Goal: Task Accomplishment & Management: Manage account settings

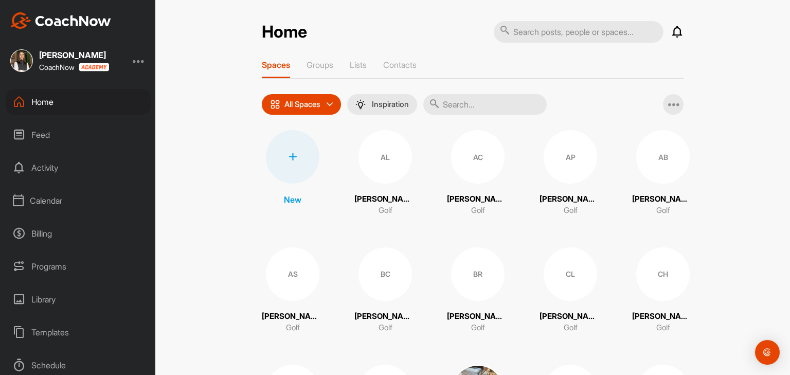
click at [34, 204] on div "Calendar" at bounding box center [78, 201] width 145 height 26
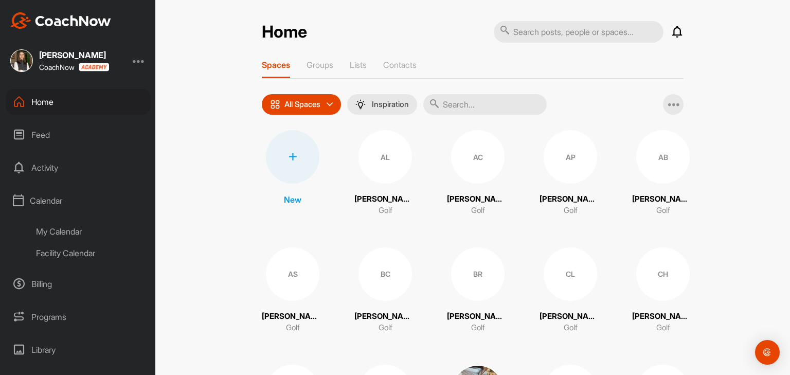
click at [41, 231] on div "My Calendar" at bounding box center [90, 232] width 122 height 22
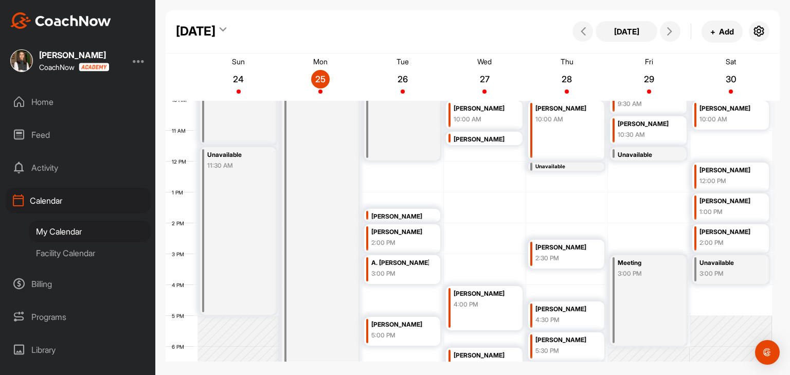
scroll to position [333, 0]
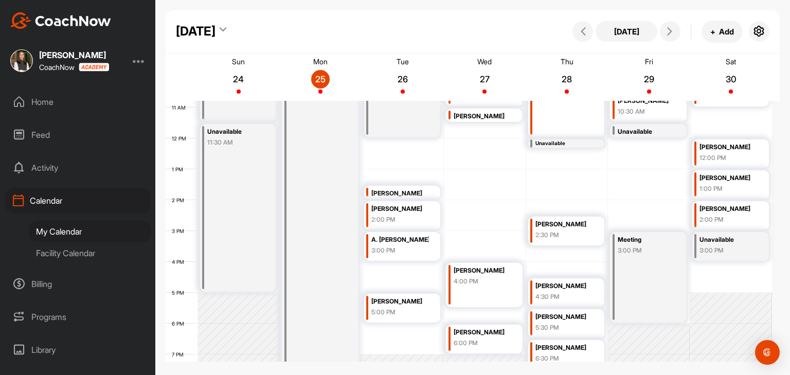
click at [727, 251] on div "3:00 PM" at bounding box center [729, 250] width 58 height 9
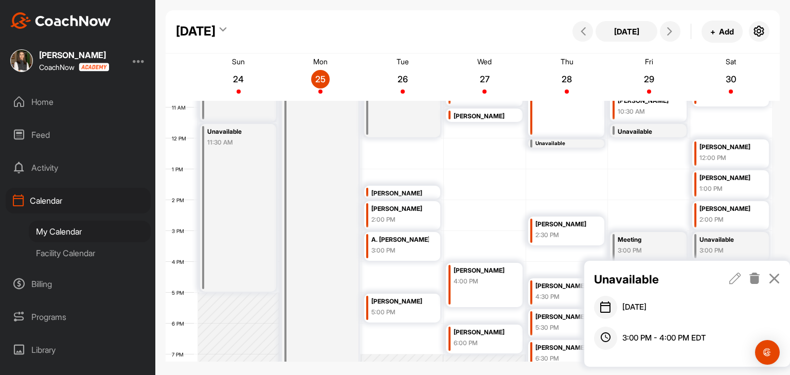
click at [755, 278] on icon at bounding box center [755, 278] width 12 height 11
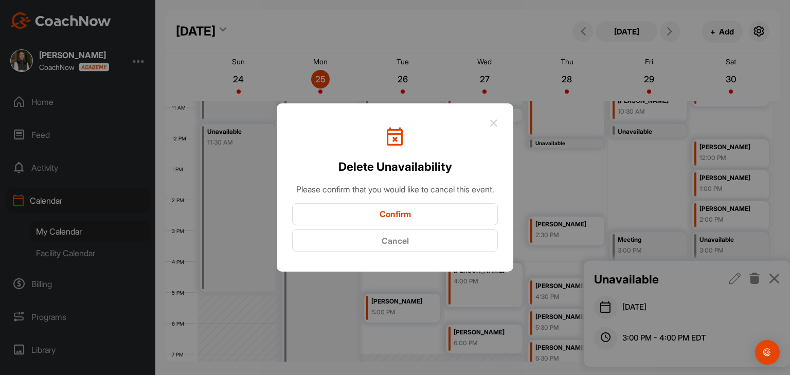
click at [460, 234] on div "Confirm Cancel" at bounding box center [395, 227] width 206 height 49
click at [454, 225] on button "Confirm" at bounding box center [395, 214] width 206 height 22
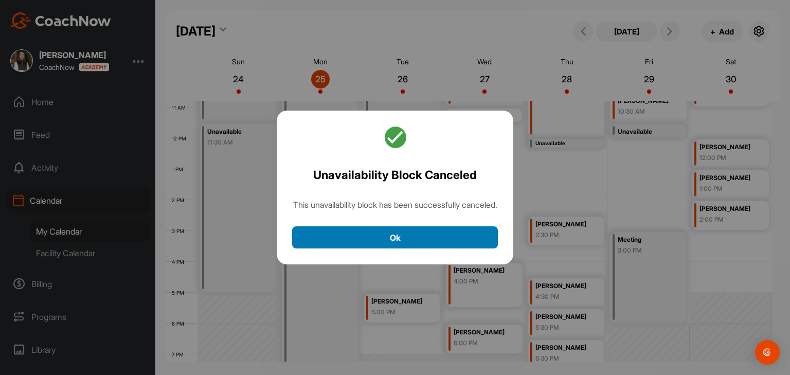
click at [460, 240] on button "Ok" at bounding box center [395, 237] width 206 height 22
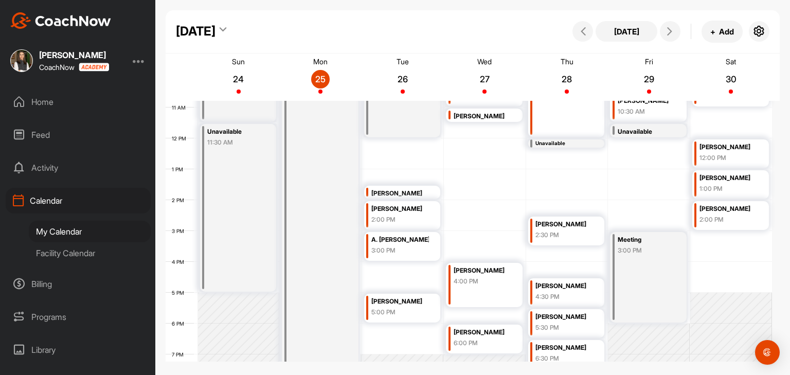
click at [718, 273] on div "12 AM 1 AM 2 AM 3 AM 4 AM 5 AM 6 AM 7 AM 8 AM 9 AM 10 AM 11 AM 12 PM 1 PM 2 PM …" at bounding box center [469, 138] width 606 height 741
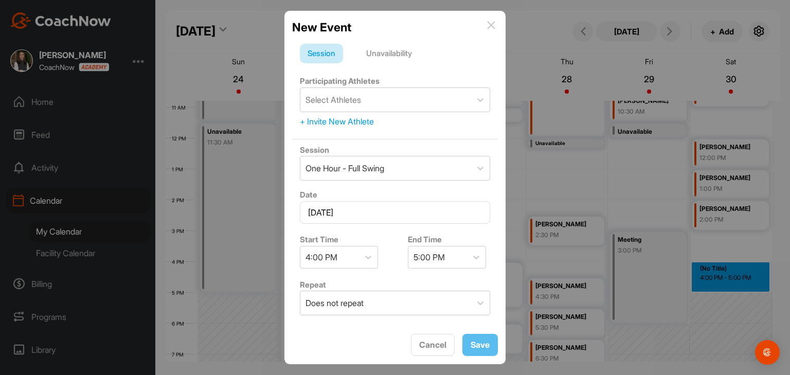
click at [391, 57] on div "Unavailability" at bounding box center [389, 54] width 61 height 20
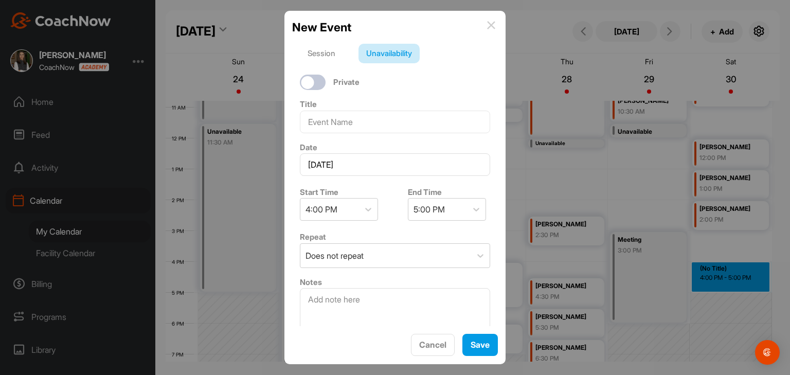
click at [486, 22] on div "New Event" at bounding box center [395, 27] width 206 height 17
click at [486, 345] on button "Save" at bounding box center [479, 345] width 35 height 22
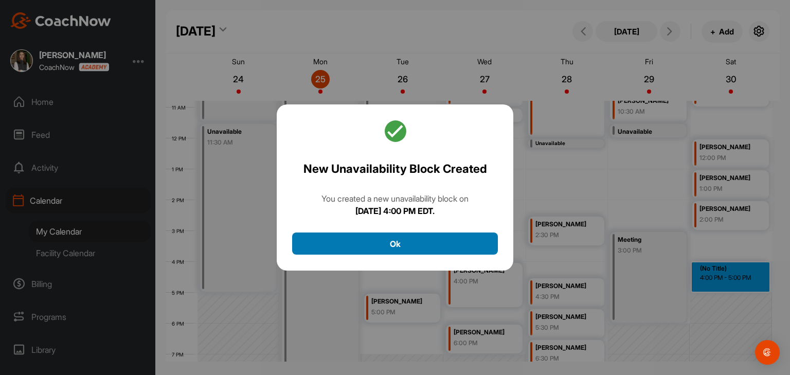
click at [459, 245] on button "Ok" at bounding box center [395, 244] width 206 height 22
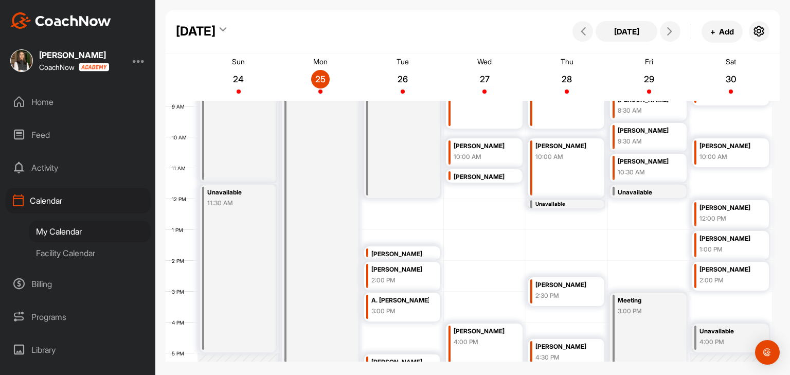
scroll to position [230, 0]
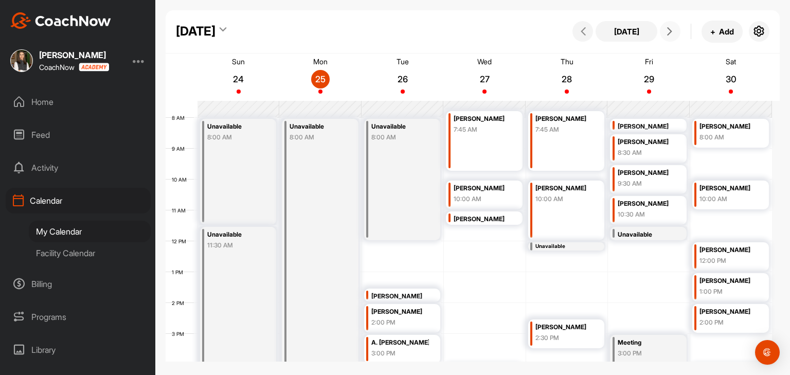
click at [675, 32] on span at bounding box center [670, 31] width 12 height 8
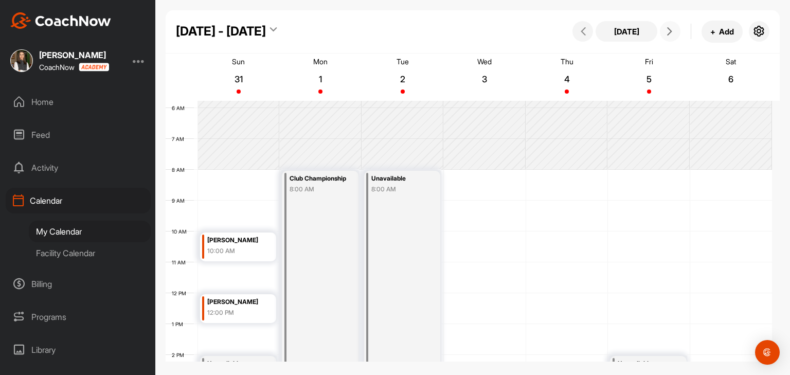
scroll to position [281, 0]
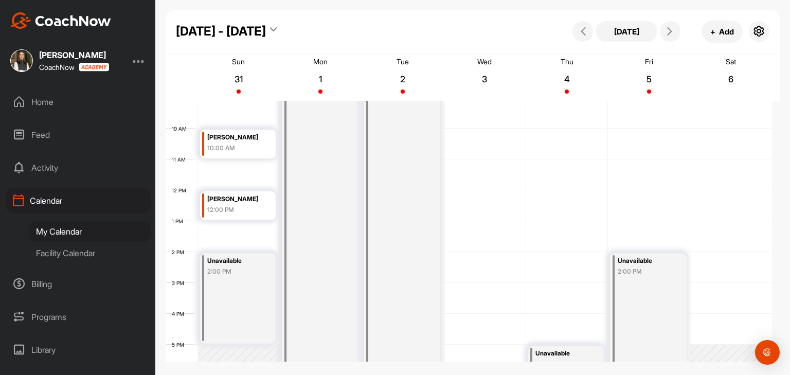
click at [88, 254] on div "Facility Calendar" at bounding box center [90, 253] width 122 height 22
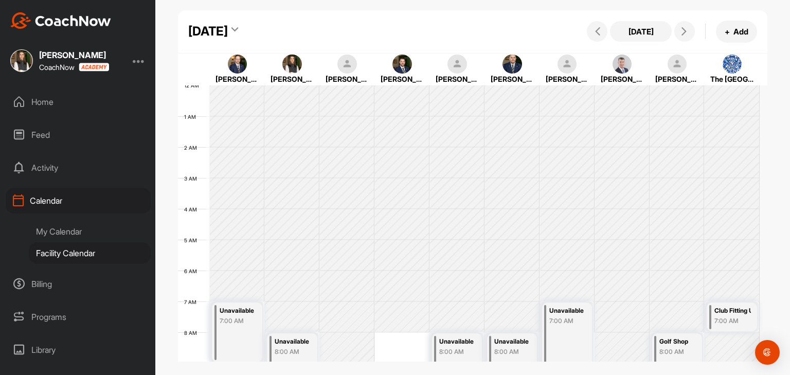
scroll to position [178, 0]
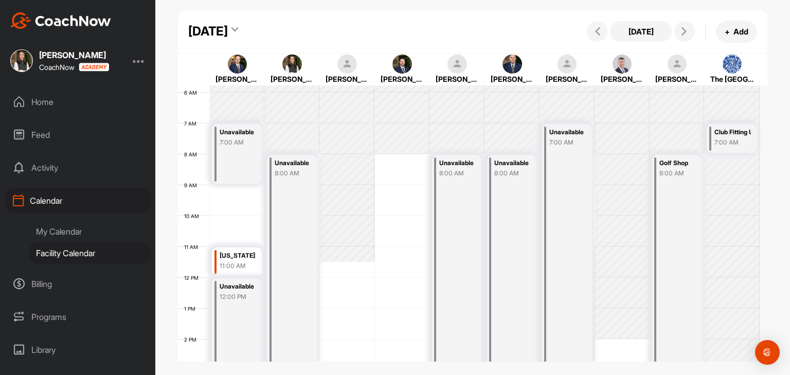
click at [60, 236] on div "My Calendar" at bounding box center [90, 232] width 122 height 22
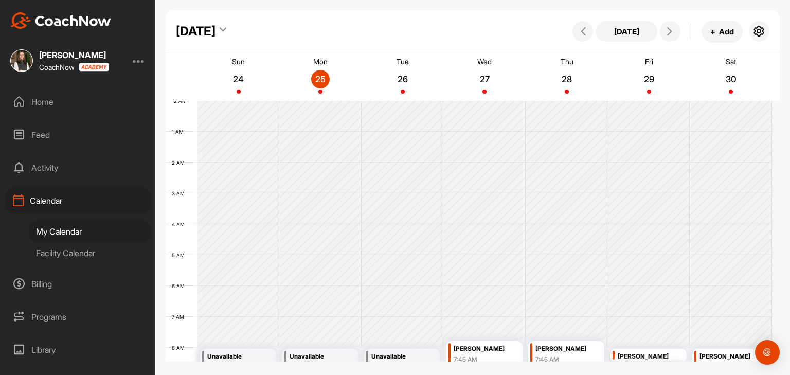
scroll to position [178, 0]
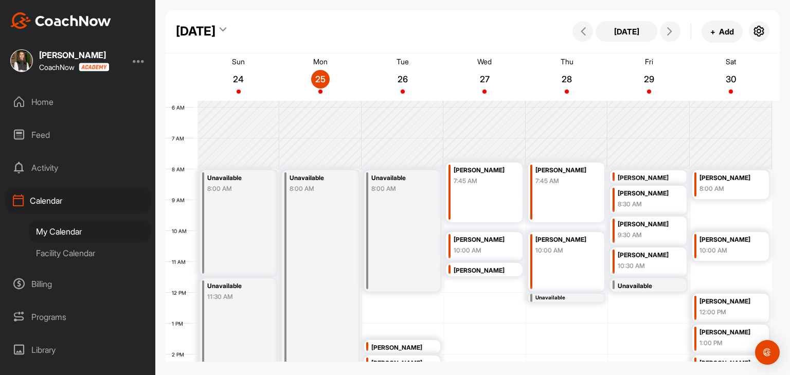
click at [94, 254] on div "Facility Calendar" at bounding box center [90, 253] width 122 height 22
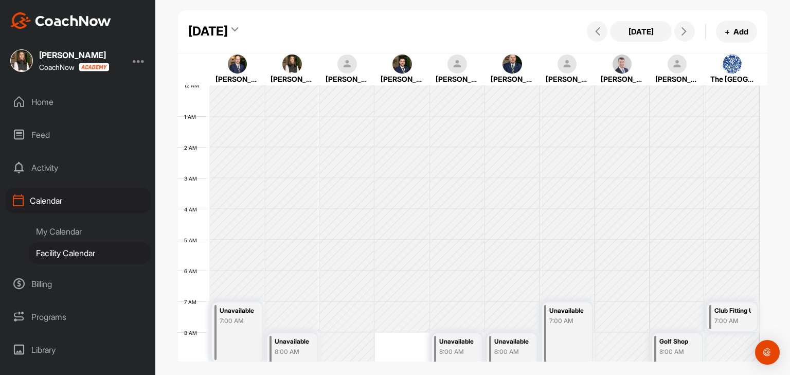
scroll to position [178, 0]
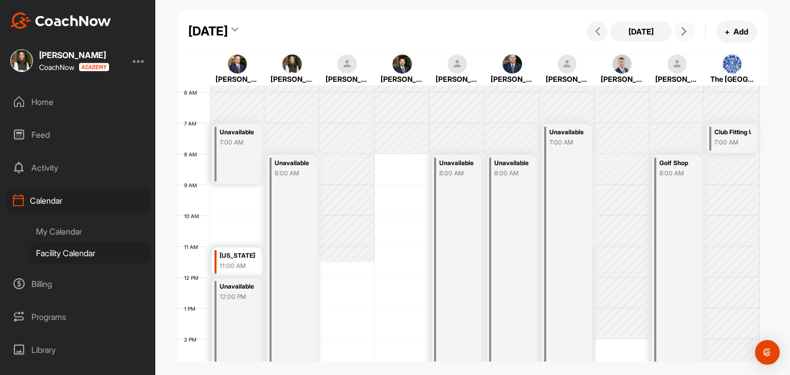
click at [681, 31] on icon at bounding box center [684, 31] width 8 height 8
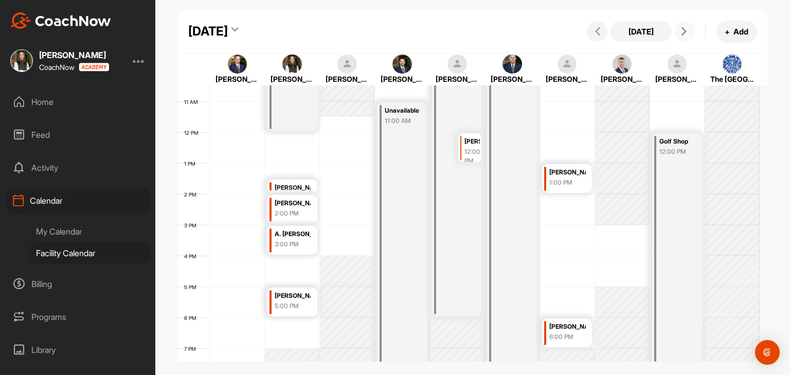
scroll to position [281, 0]
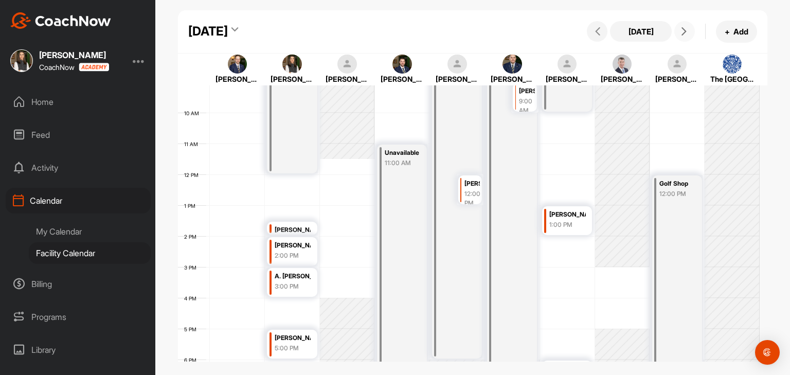
click at [469, 188] on div "[PERSON_NAME]" at bounding box center [472, 184] width 15 height 12
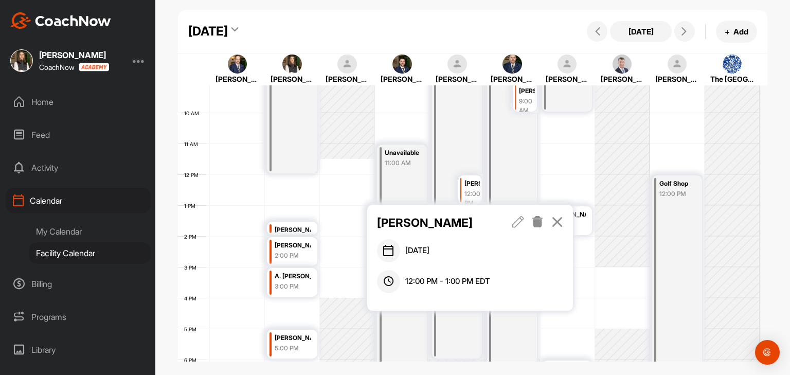
click at [558, 220] on icon at bounding box center [557, 221] width 12 height 11
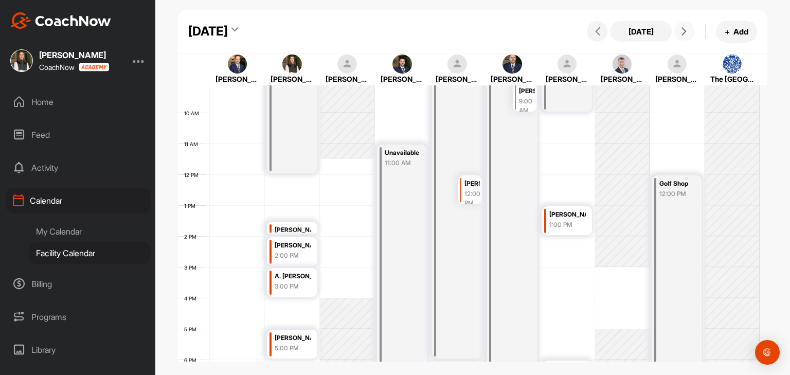
click at [686, 35] on button at bounding box center [684, 31] width 21 height 21
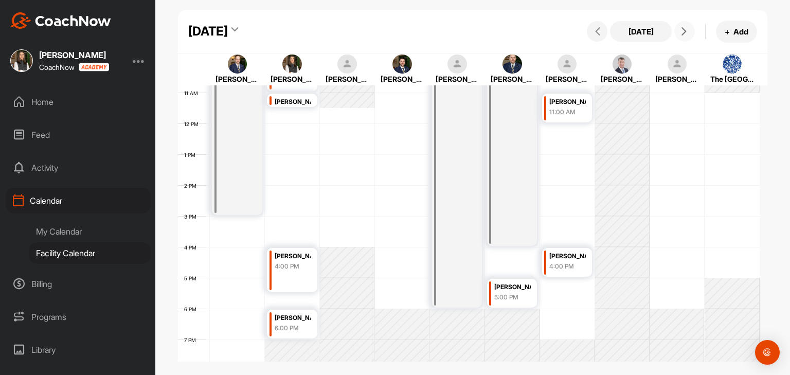
scroll to position [229, 0]
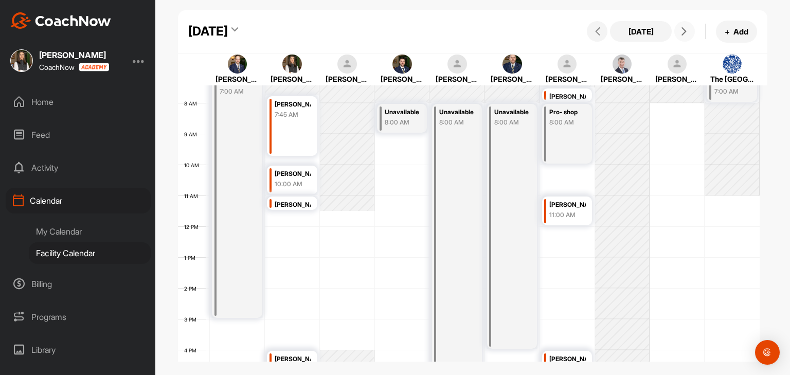
click at [685, 31] on icon at bounding box center [684, 31] width 8 height 8
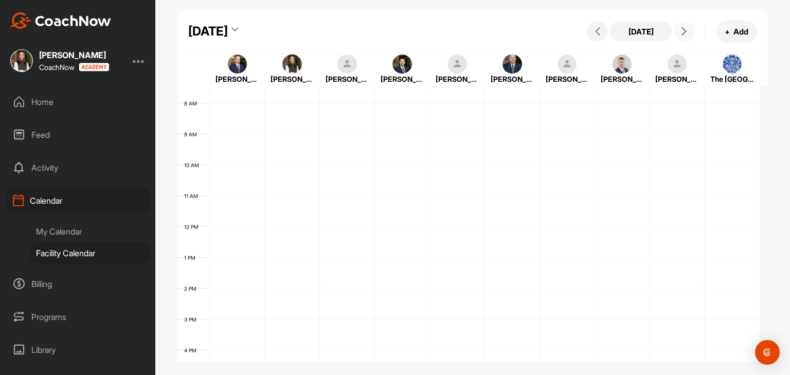
scroll to position [178, 0]
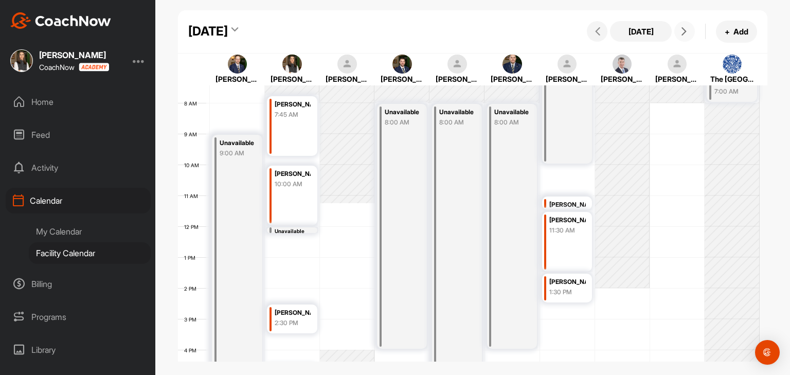
click at [679, 38] on button at bounding box center [684, 31] width 21 height 21
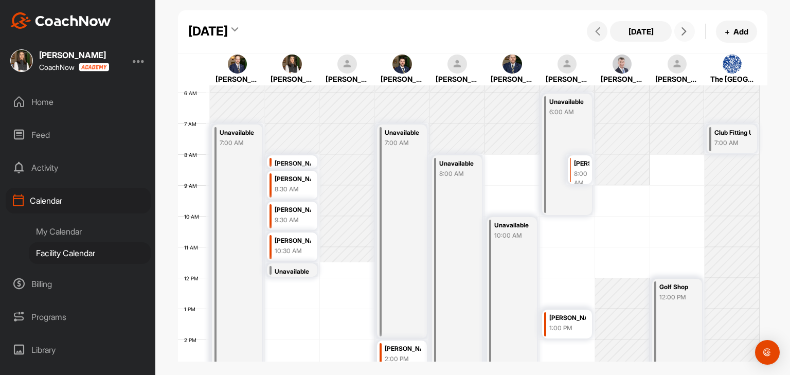
click at [680, 39] on button at bounding box center [684, 31] width 21 height 21
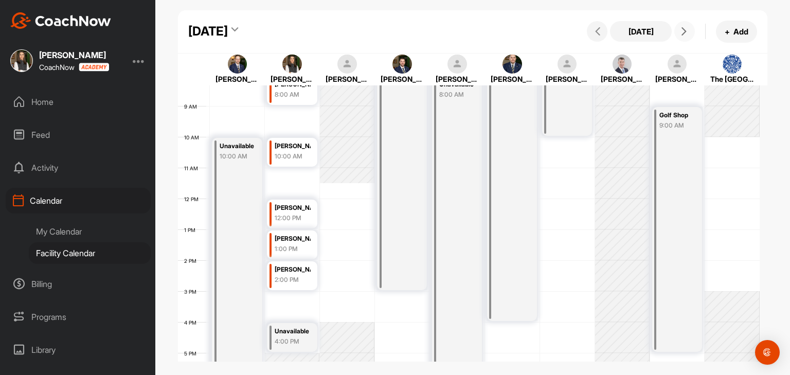
scroll to position [229, 0]
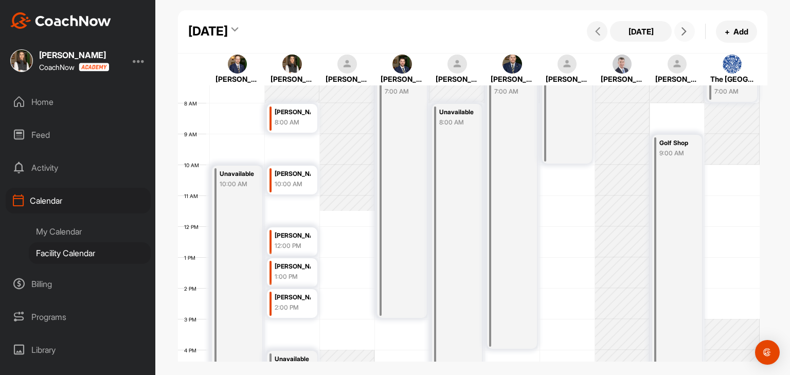
click at [283, 235] on div "[PERSON_NAME]" at bounding box center [293, 236] width 37 height 12
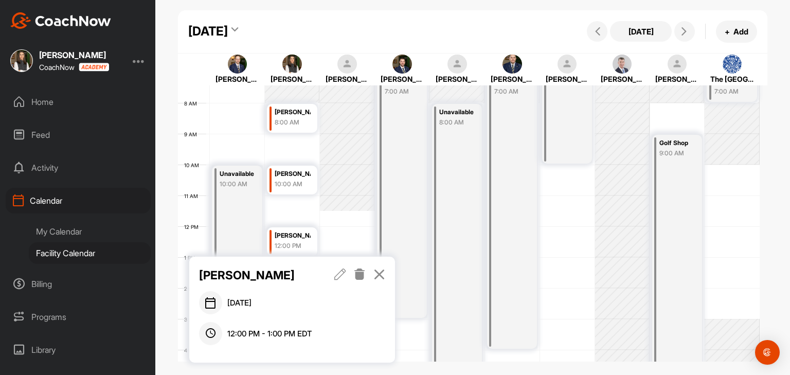
click at [339, 272] on icon at bounding box center [340, 274] width 12 height 11
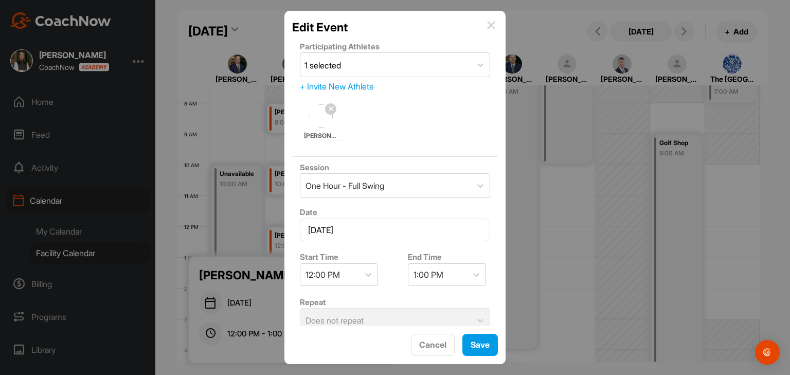
click at [491, 25] on img at bounding box center [491, 25] width 8 height 8
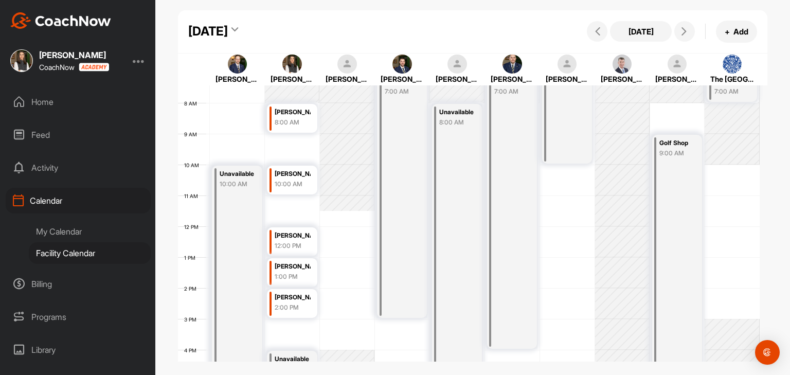
click at [82, 229] on div "My Calendar" at bounding box center [90, 232] width 122 height 22
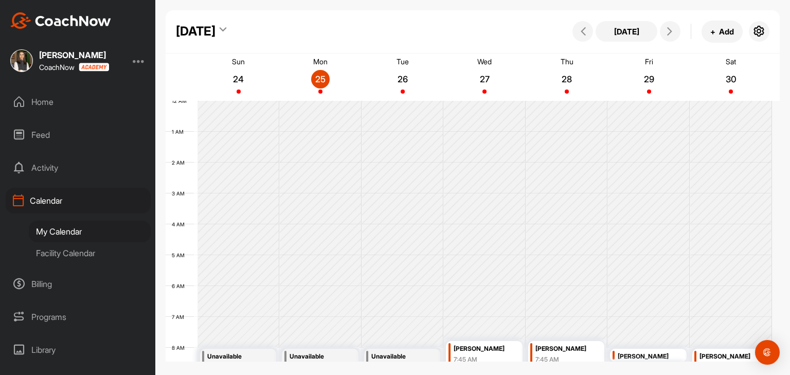
scroll to position [178, 0]
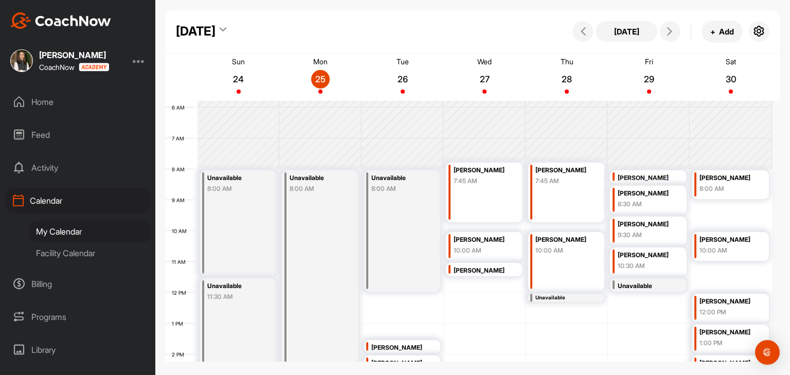
click at [68, 254] on div "Facility Calendar" at bounding box center [90, 253] width 122 height 22
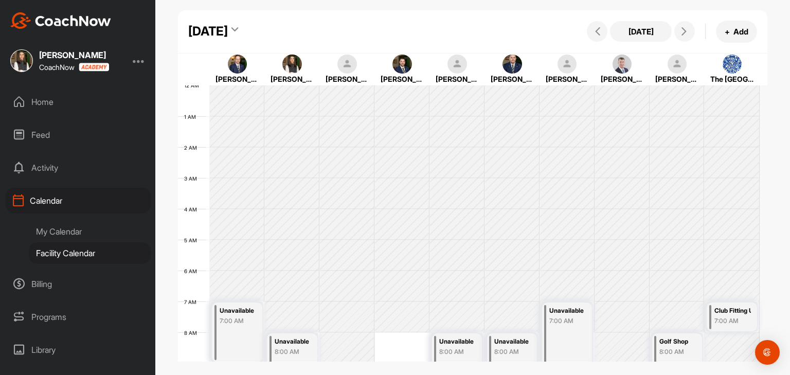
scroll to position [178, 0]
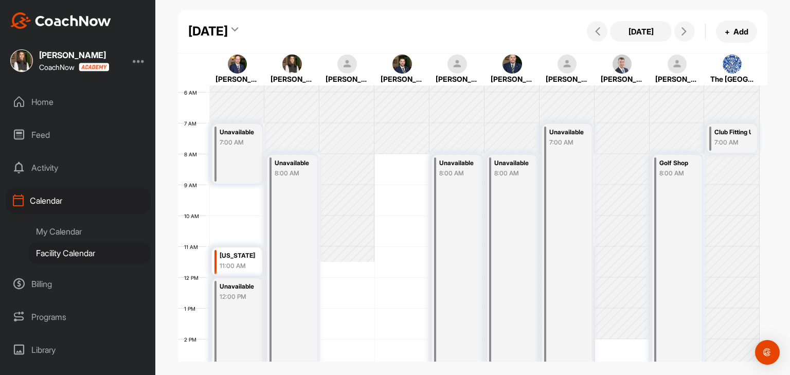
click at [61, 205] on div "Calendar" at bounding box center [78, 201] width 145 height 26
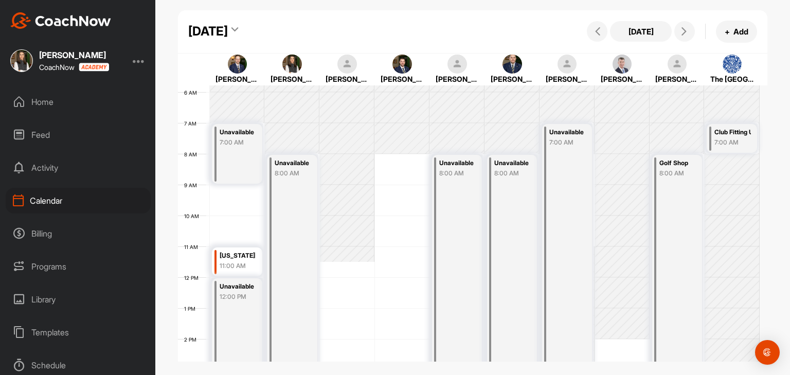
click at [53, 200] on div "Calendar" at bounding box center [78, 201] width 145 height 26
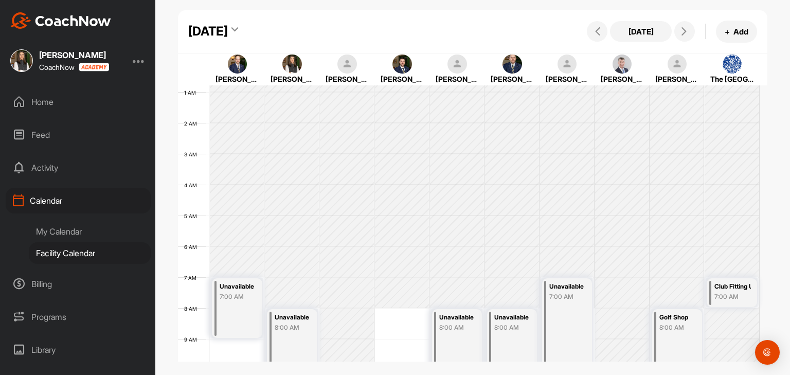
scroll to position [0, 0]
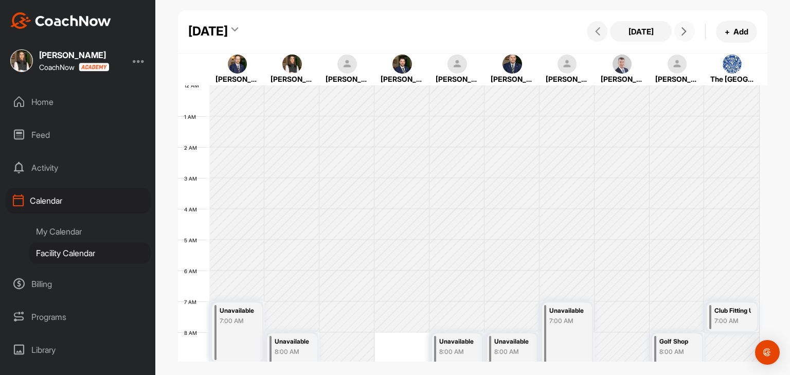
click at [683, 39] on button at bounding box center [684, 31] width 21 height 21
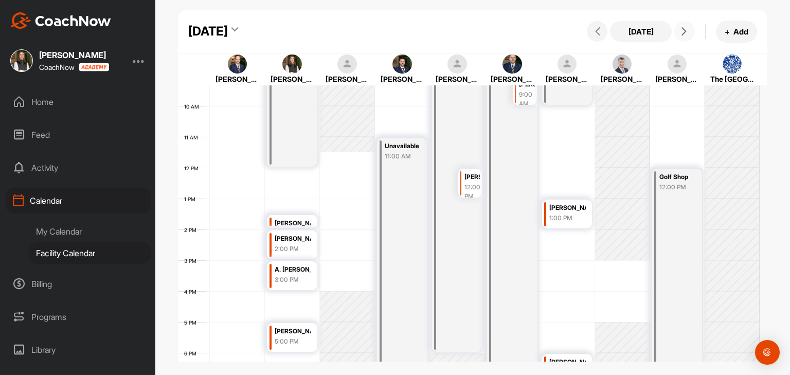
scroll to position [281, 0]
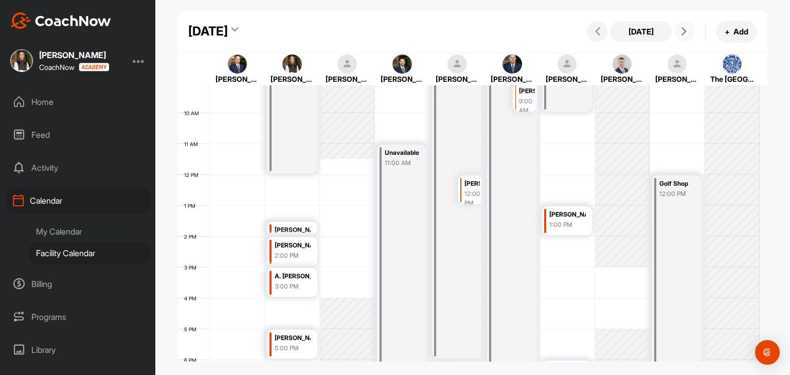
click at [685, 32] on icon at bounding box center [684, 31] width 8 height 8
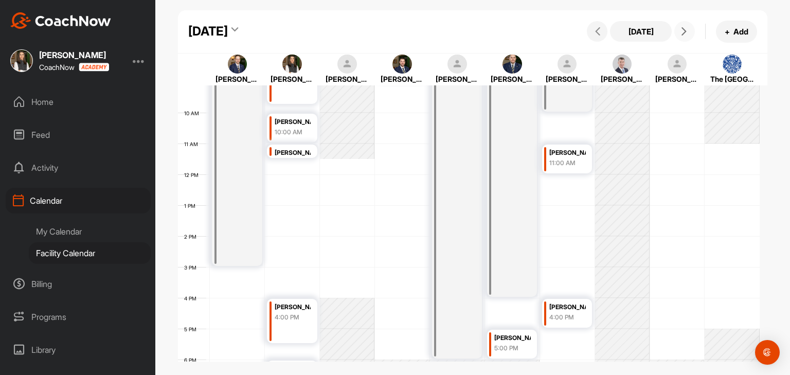
scroll to position [230, 0]
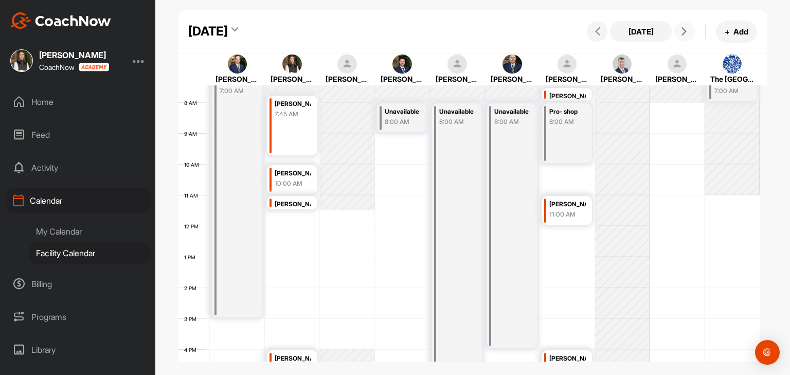
click at [680, 25] on button at bounding box center [684, 31] width 21 height 21
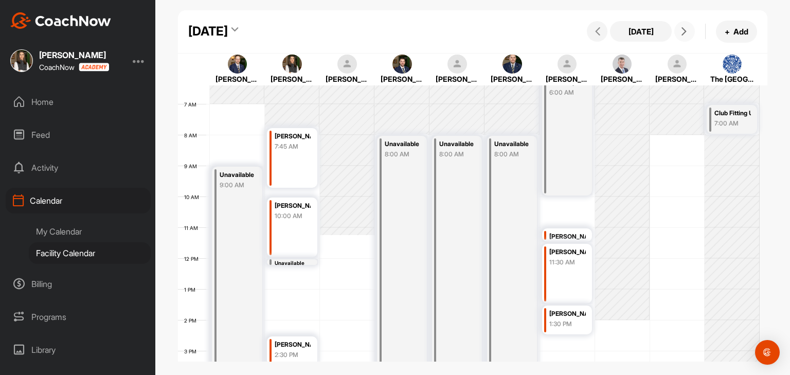
scroll to position [178, 0]
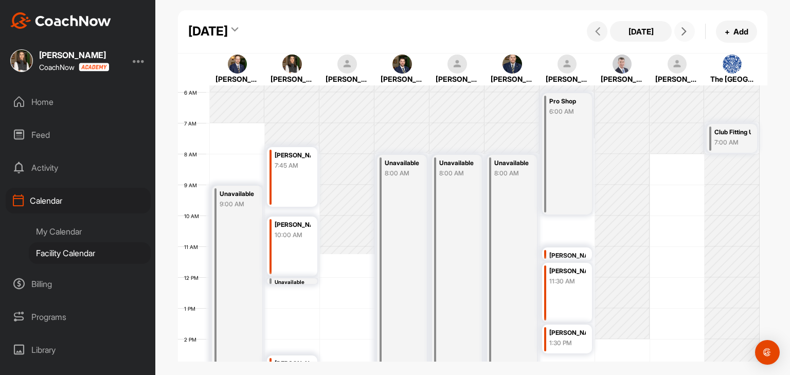
click at [684, 36] on button at bounding box center [684, 31] width 21 height 21
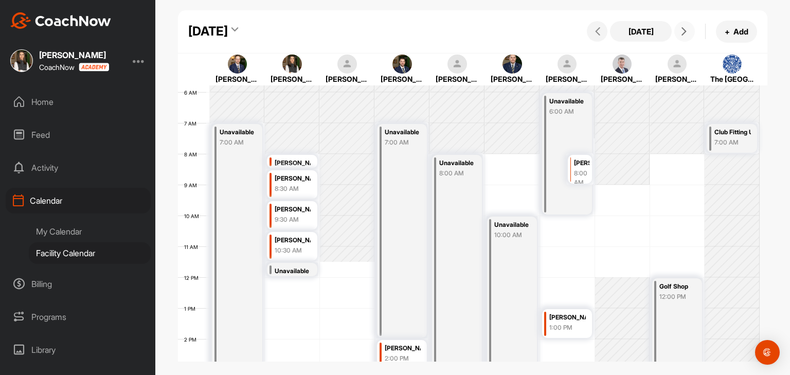
click at [684, 36] on button at bounding box center [684, 31] width 21 height 21
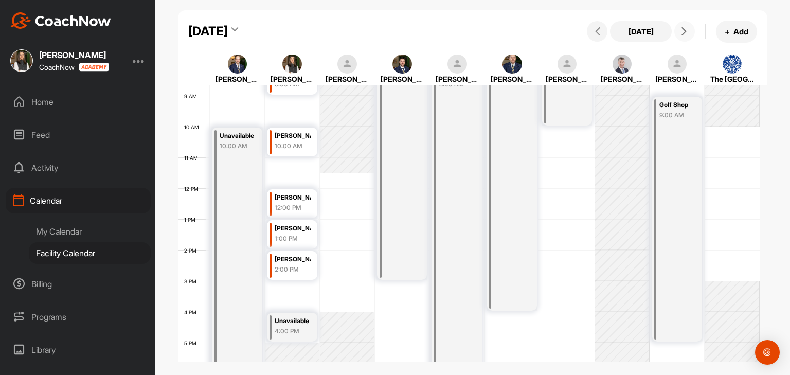
scroll to position [281, 0]
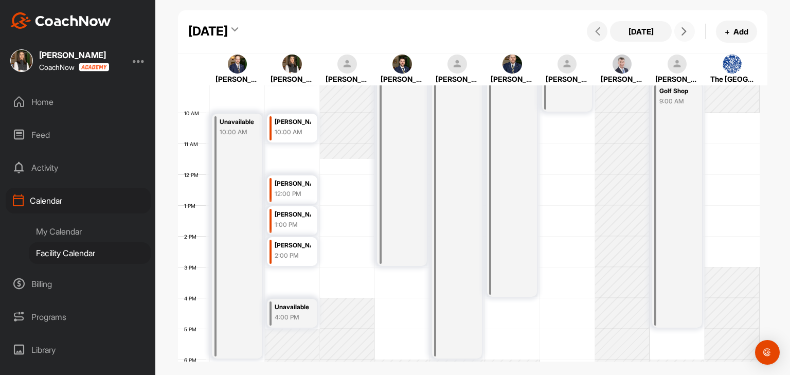
click at [309, 313] on div "4:00 PM" at bounding box center [293, 317] width 37 height 9
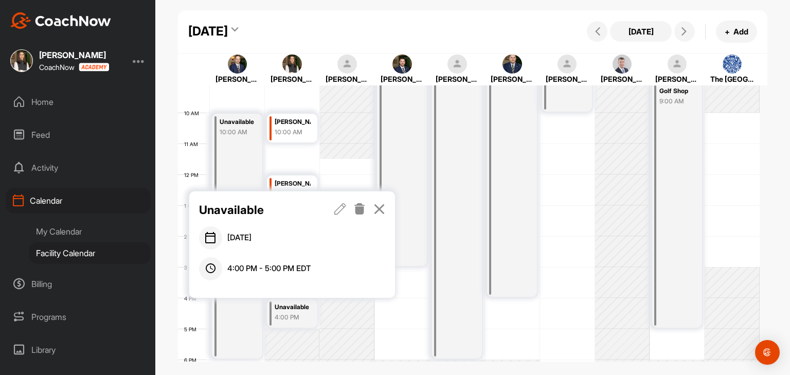
click at [386, 203] on div "Unavailable [DATE] 4:00 PM - 5:00 PM EDT" at bounding box center [292, 244] width 206 height 106
click at [383, 207] on icon at bounding box center [379, 208] width 12 height 11
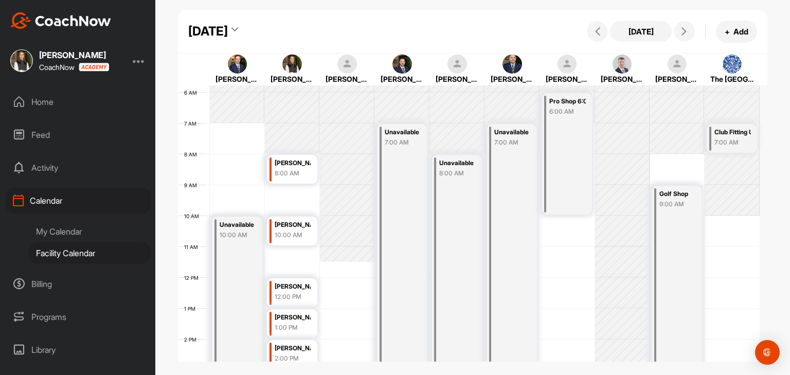
scroll to position [230, 0]
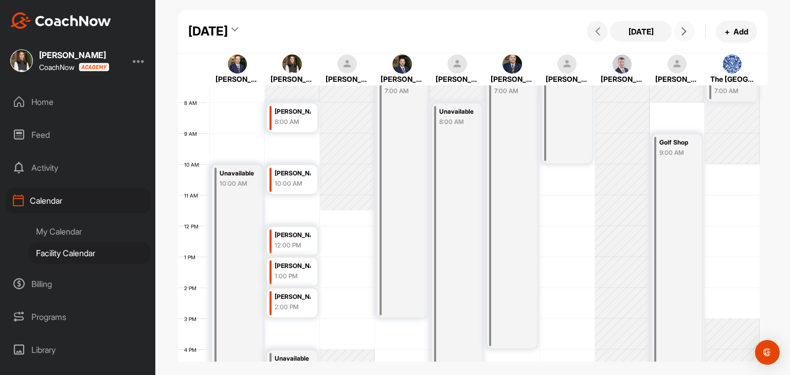
click at [682, 34] on icon at bounding box center [684, 31] width 8 height 8
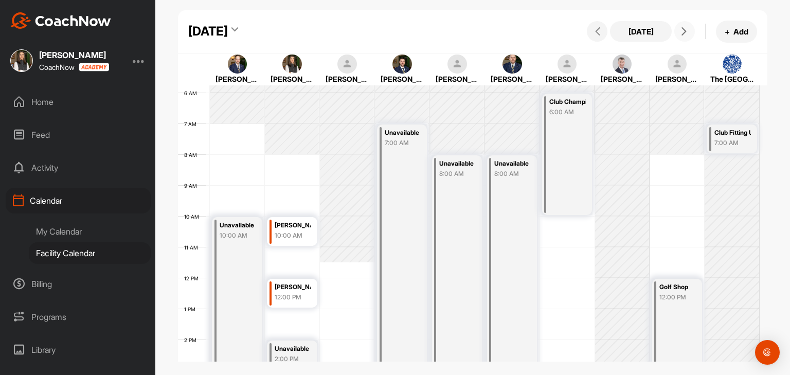
scroll to position [229, 0]
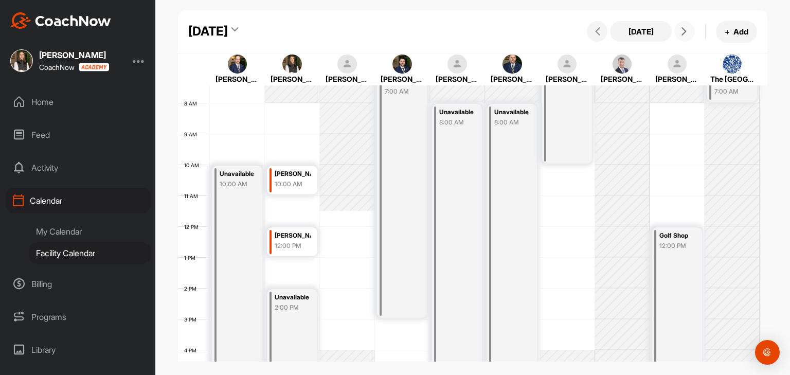
click at [309, 318] on div "Unavailable 2:00 PM" at bounding box center [292, 334] width 50 height 91
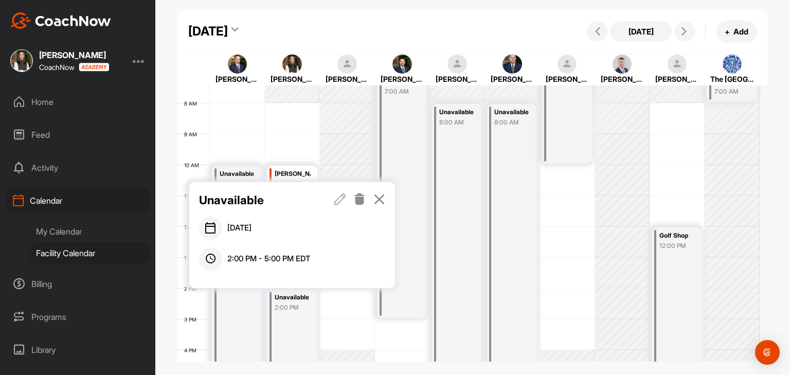
click at [337, 202] on icon at bounding box center [340, 198] width 12 height 11
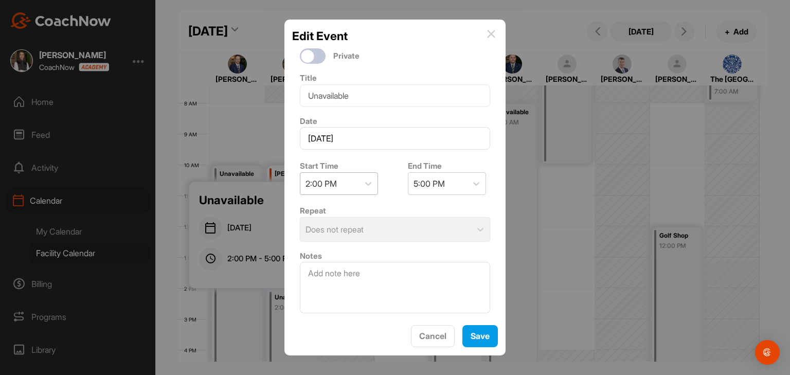
click at [347, 193] on div "2:00 PM" at bounding box center [329, 184] width 59 height 22
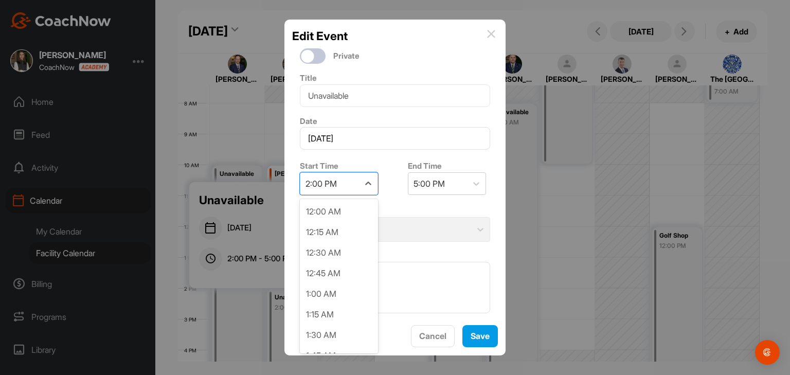
scroll to position [1027, 0]
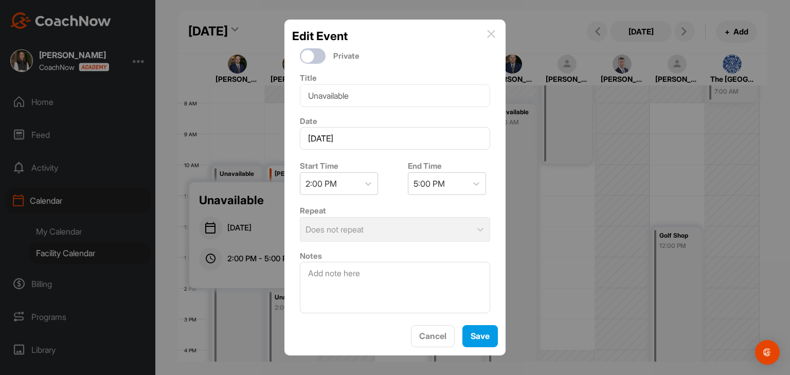
click at [493, 37] on img at bounding box center [491, 34] width 8 height 8
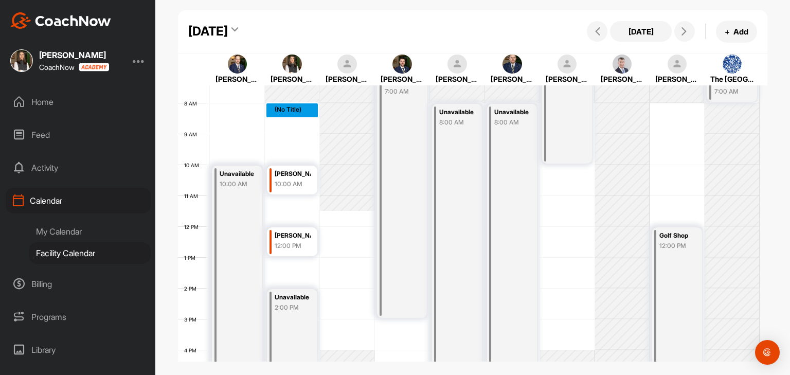
click at [288, 112] on div "12 AM 1 AM 2 AM 3 AM 4 AM 5 AM 6 AM 7 AM 8 AM 9 AM 10 AM 11 AM 12 PM 1 PM 2 PM …" at bounding box center [469, 226] width 582 height 741
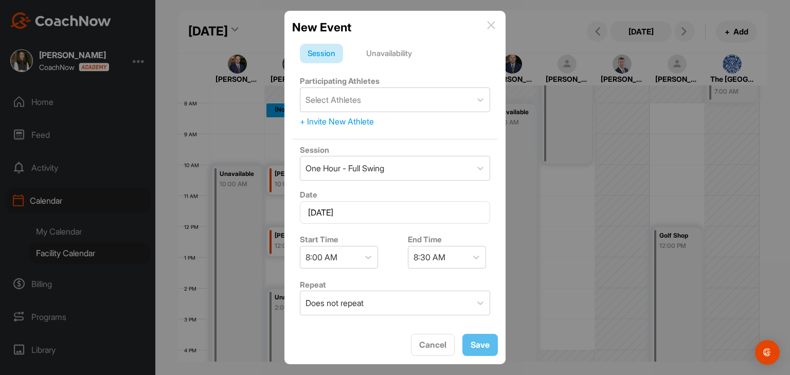
click at [383, 55] on div "Unavailability" at bounding box center [389, 54] width 61 height 20
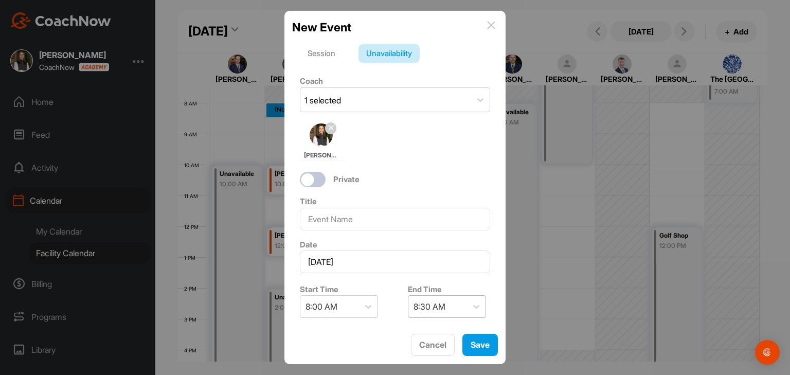
click at [435, 304] on div "8:30 AM" at bounding box center [430, 306] width 32 height 12
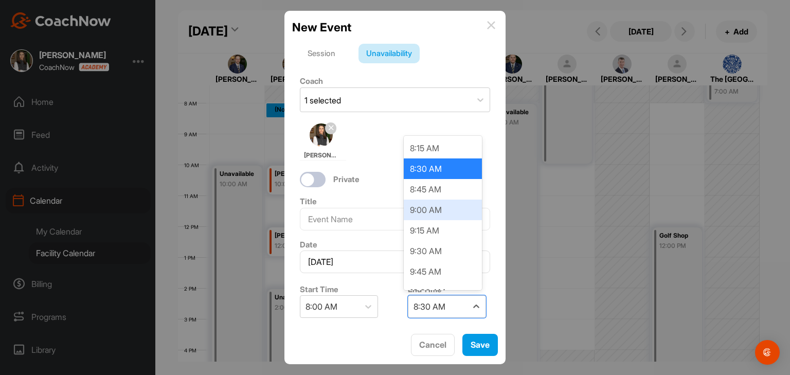
click at [424, 214] on div "9:00 AM" at bounding box center [443, 210] width 78 height 21
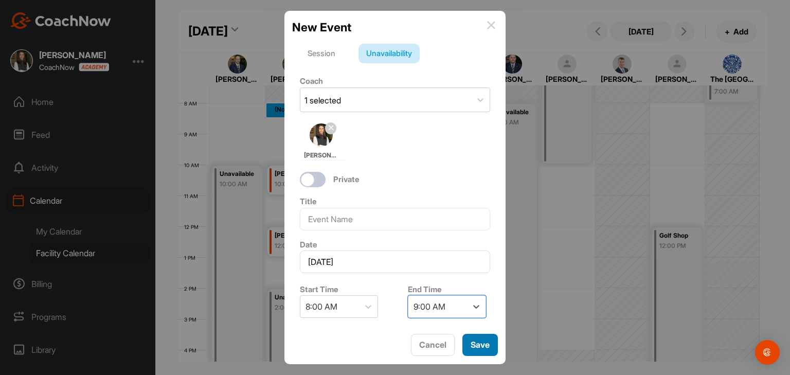
click at [480, 353] on button "Save" at bounding box center [479, 345] width 35 height 22
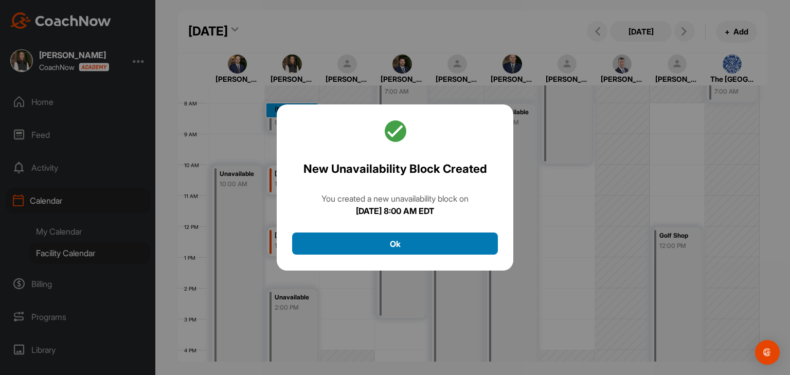
click at [442, 241] on button "Ok" at bounding box center [395, 244] width 206 height 22
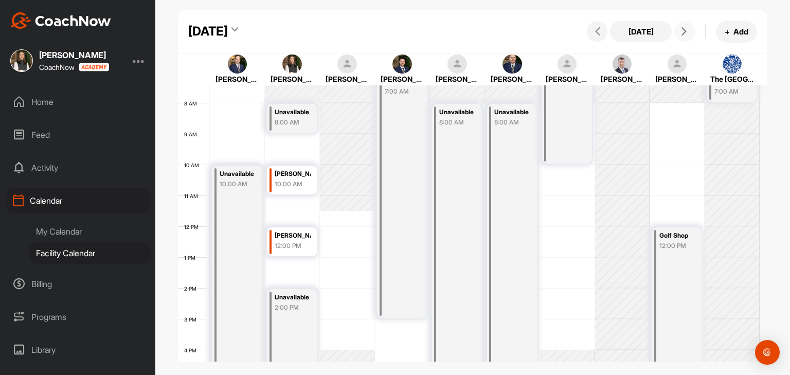
click at [677, 33] on button at bounding box center [684, 31] width 21 height 21
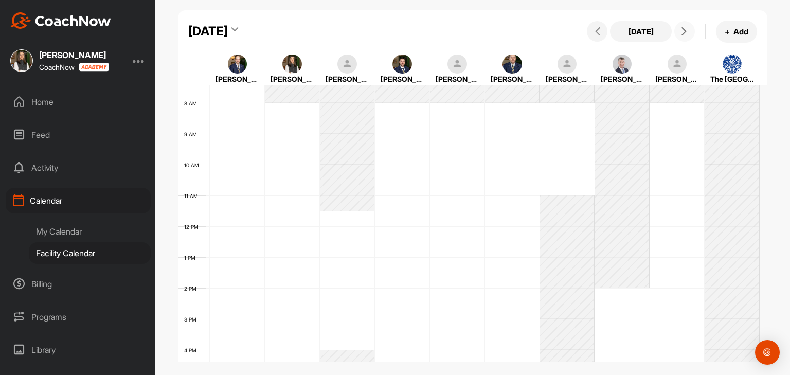
scroll to position [178, 0]
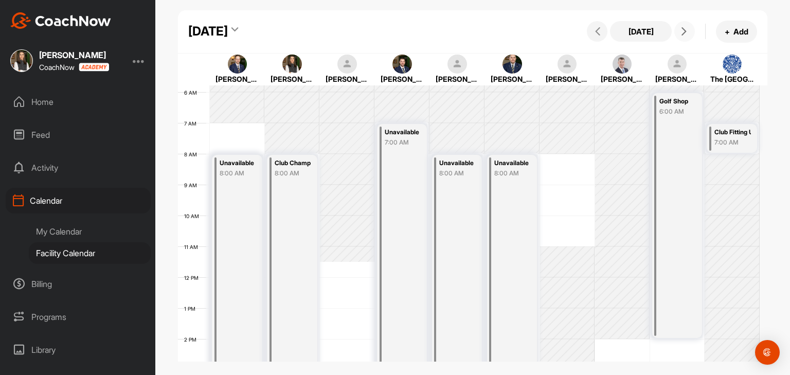
click at [684, 40] on button at bounding box center [684, 31] width 21 height 21
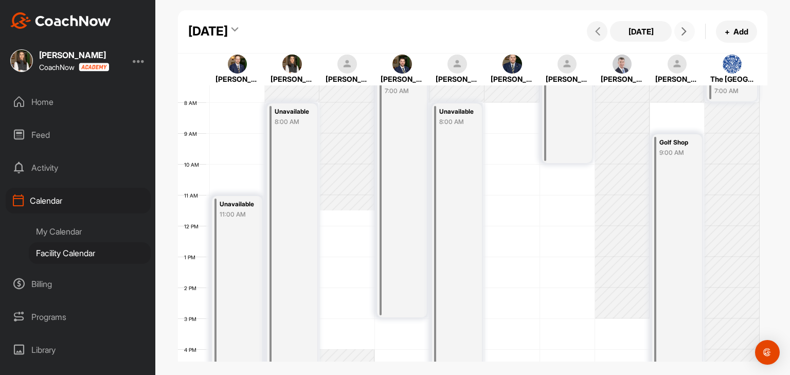
click at [684, 35] on icon at bounding box center [684, 31] width 8 height 8
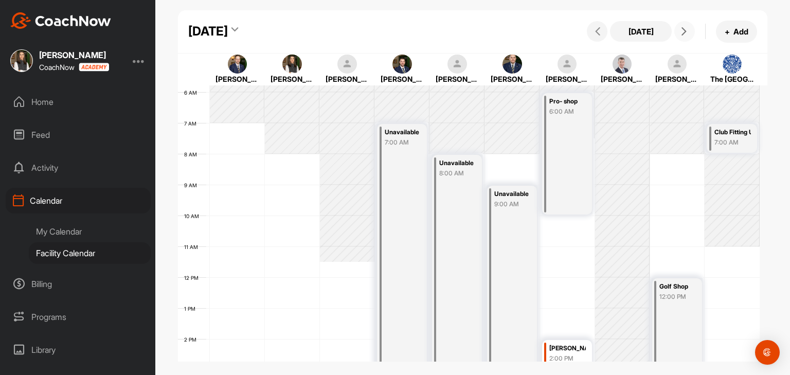
click at [684, 35] on icon at bounding box center [684, 31] width 8 height 8
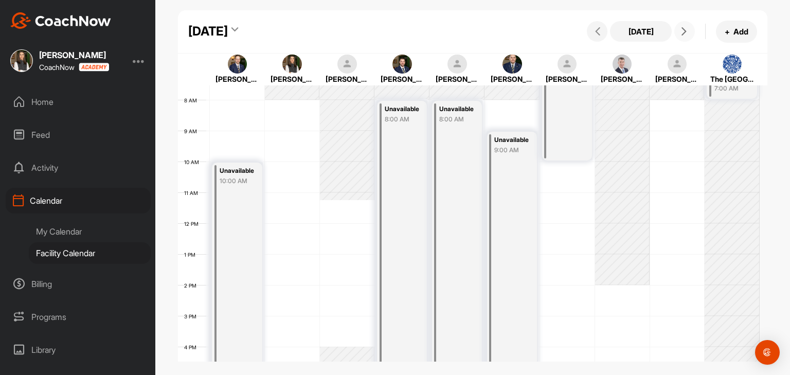
scroll to position [230, 0]
click at [686, 31] on icon at bounding box center [684, 31] width 8 height 8
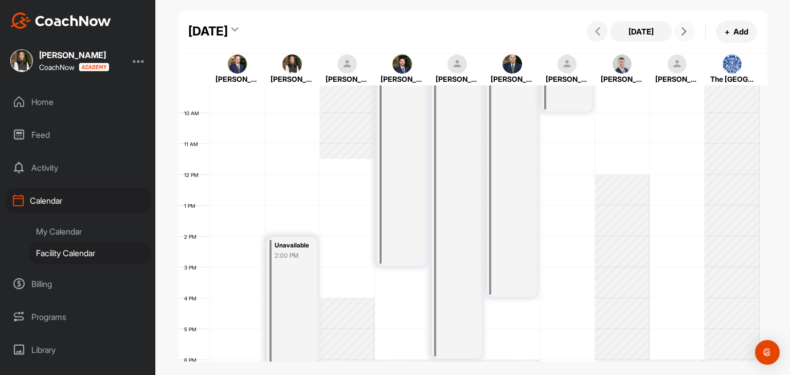
scroll to position [127, 0]
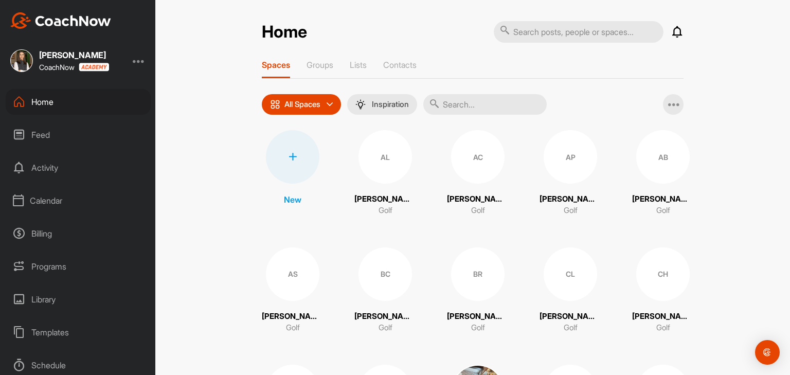
click at [60, 202] on div "Calendar" at bounding box center [78, 201] width 145 height 26
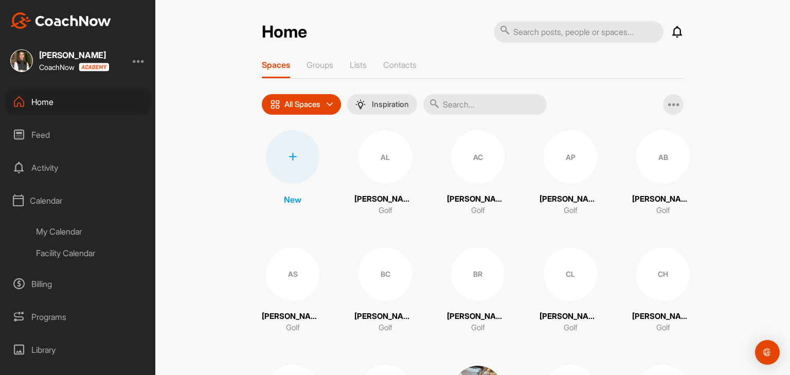
click at [95, 254] on div "Facility Calendar" at bounding box center [90, 253] width 122 height 22
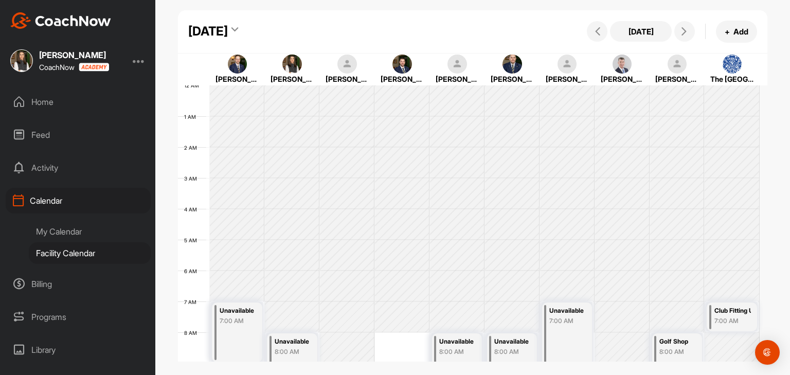
scroll to position [178, 0]
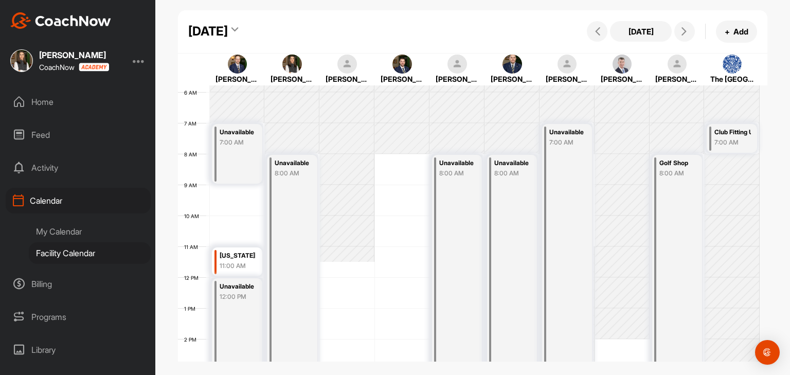
click at [59, 229] on div "My Calendar" at bounding box center [90, 232] width 122 height 22
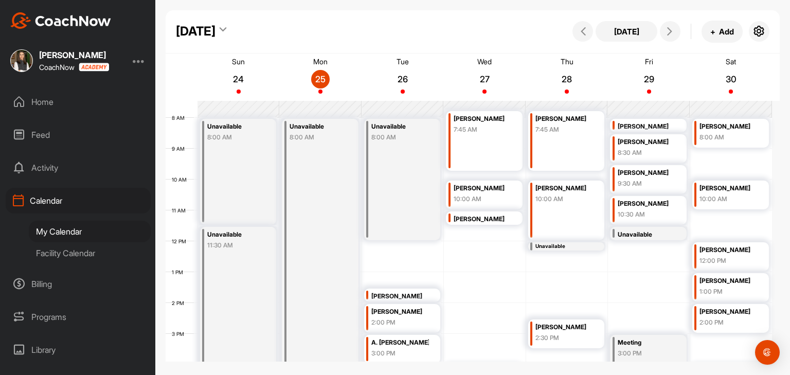
scroll to position [178, 0]
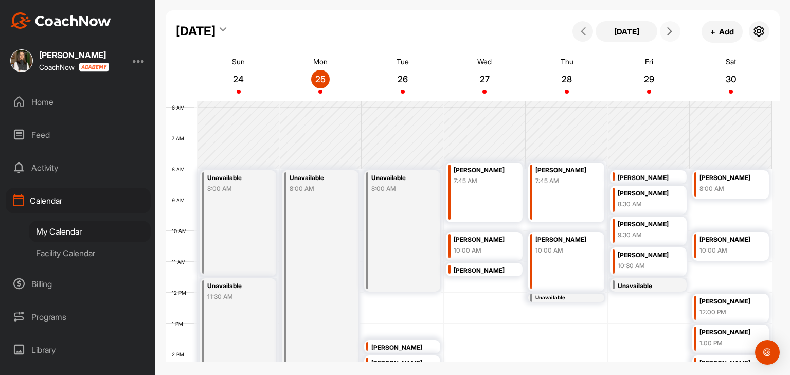
click at [673, 34] on icon at bounding box center [670, 31] width 8 height 8
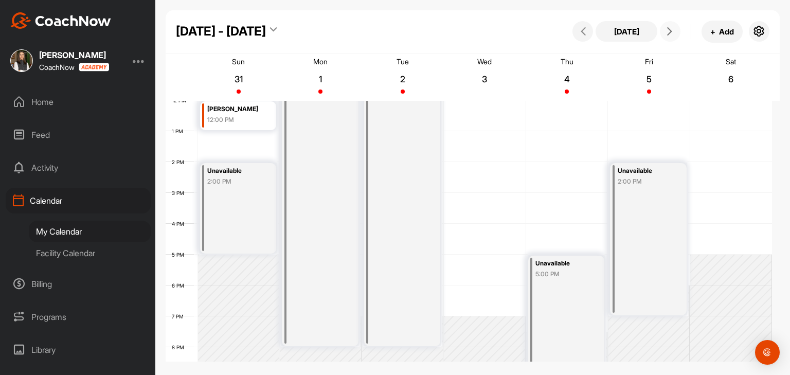
scroll to position [384, 0]
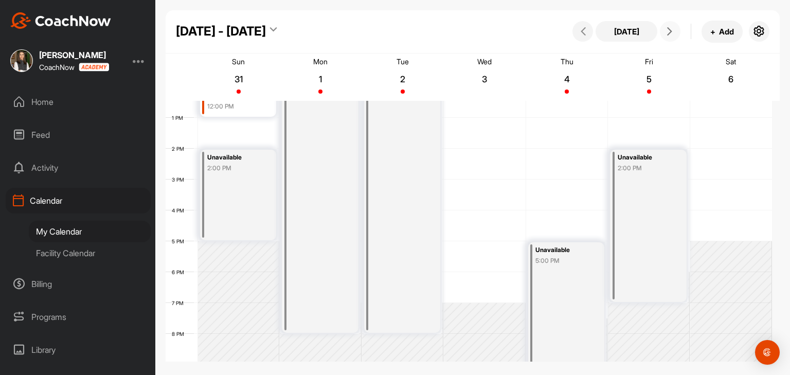
click at [493, 281] on div "12 AM 1 AM 2 AM 3 AM 4 AM 5 AM 6 AM 7 AM 8 AM 9 AM 10 AM 11 AM 12 PM 1 PM 2 PM …" at bounding box center [469, 87] width 606 height 741
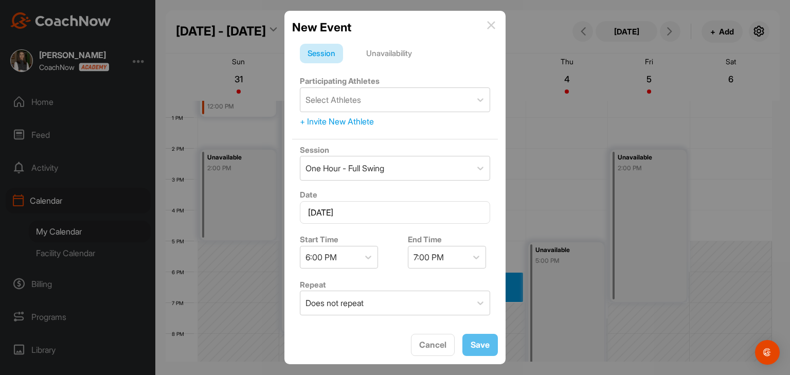
click at [400, 58] on div "Unavailability" at bounding box center [389, 54] width 61 height 20
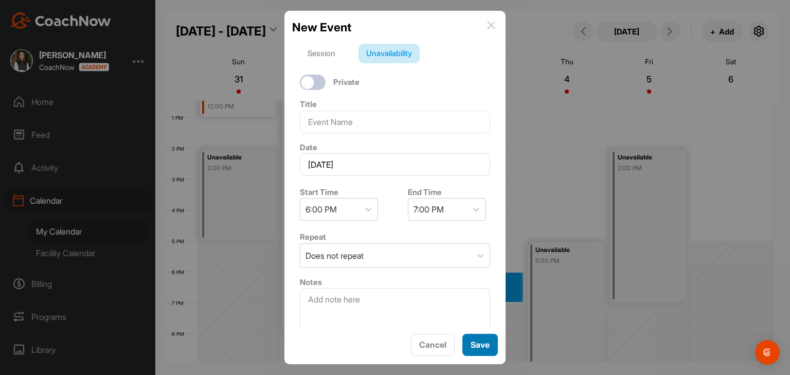
click at [481, 351] on button "Save" at bounding box center [479, 345] width 35 height 22
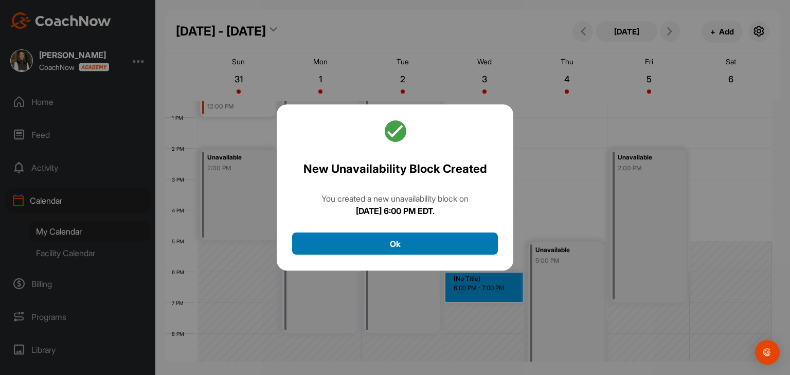
click at [438, 248] on button "Ok" at bounding box center [395, 244] width 206 height 22
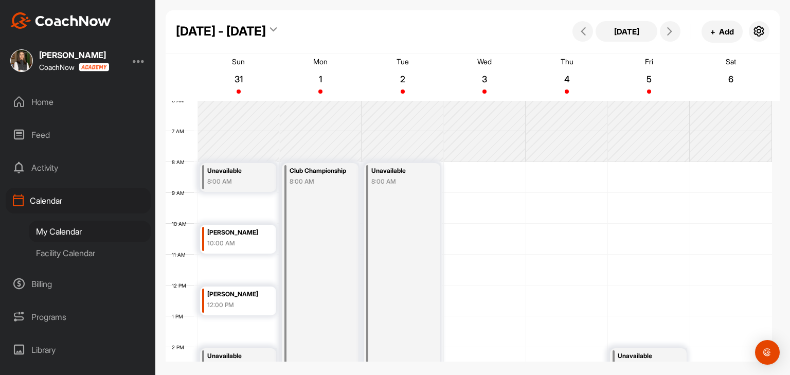
scroll to position [178, 0]
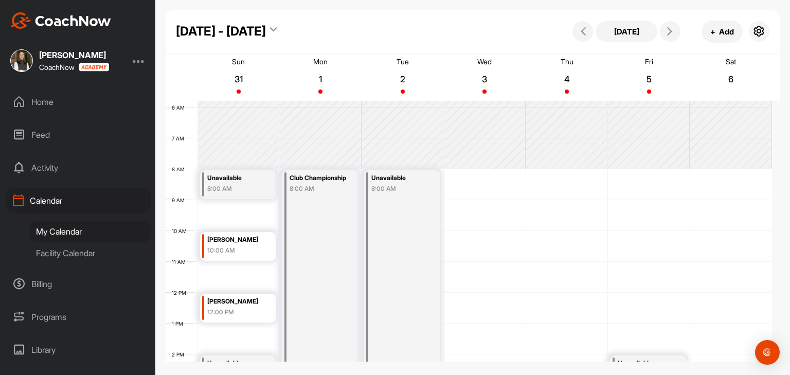
click at [480, 186] on div "12 AM 1 AM 2 AM 3 AM 4 AM 5 AM 6 AM 7 AM 8 AM 9 AM 10 AM 11 AM 12 PM 1 PM 2 PM …" at bounding box center [469, 292] width 606 height 741
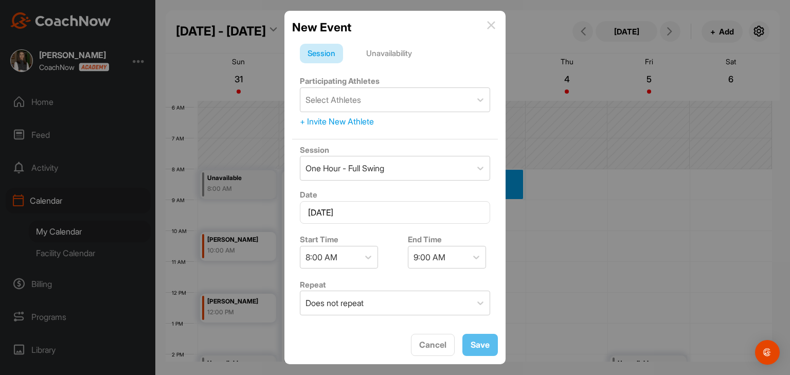
click at [401, 51] on div "Unavailability" at bounding box center [389, 54] width 61 height 20
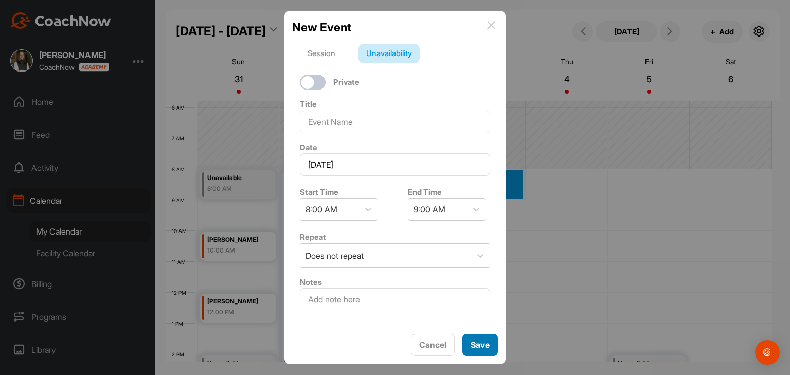
click at [483, 348] on button "Save" at bounding box center [479, 345] width 35 height 22
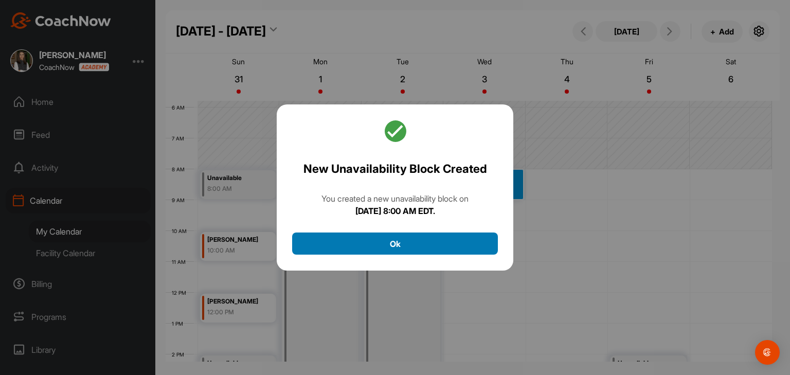
click at [475, 239] on button "Ok" at bounding box center [395, 244] width 206 height 22
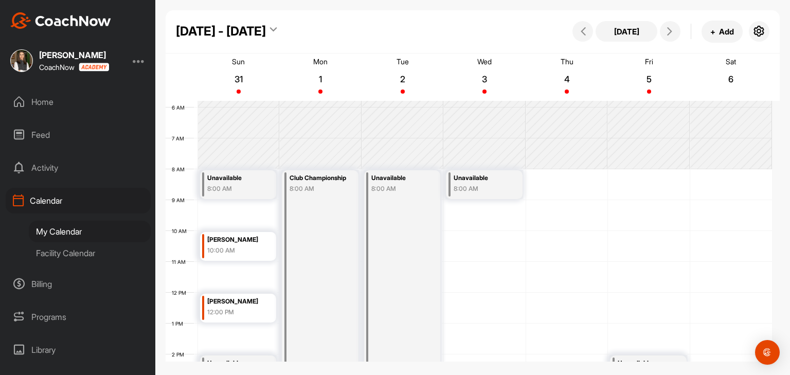
click at [589, 182] on div "12 AM 1 AM 2 AM 3 AM 4 AM 5 AM 6 AM 7 AM 8 AM 9 AM 10 AM 11 AM 12 PM 1 PM 2 PM …" at bounding box center [469, 292] width 606 height 741
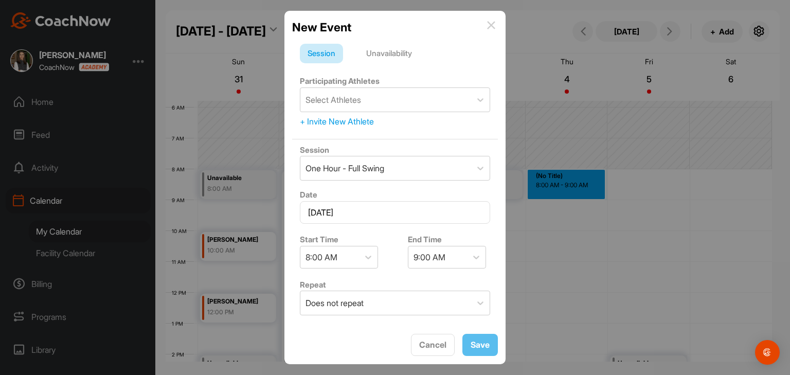
click at [379, 51] on div "Unavailability" at bounding box center [389, 54] width 61 height 20
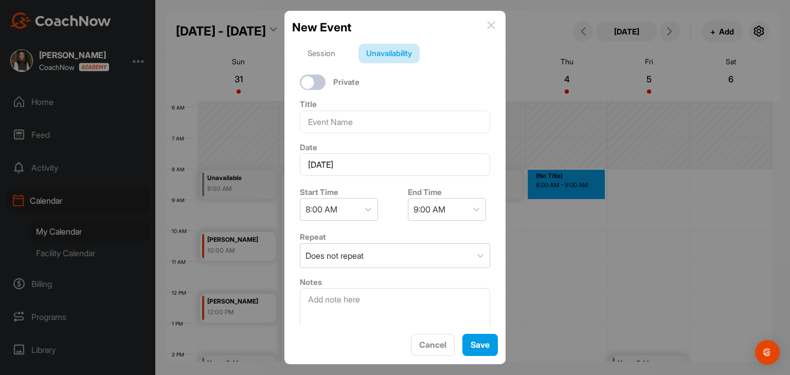
click at [496, 25] on div "New Event" at bounding box center [395, 27] width 206 height 17
click at [493, 27] on img at bounding box center [491, 25] width 8 height 8
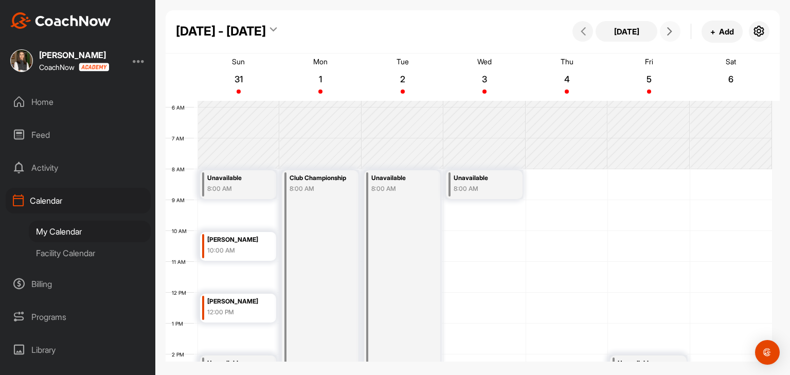
click at [667, 29] on icon at bounding box center [670, 31] width 8 height 8
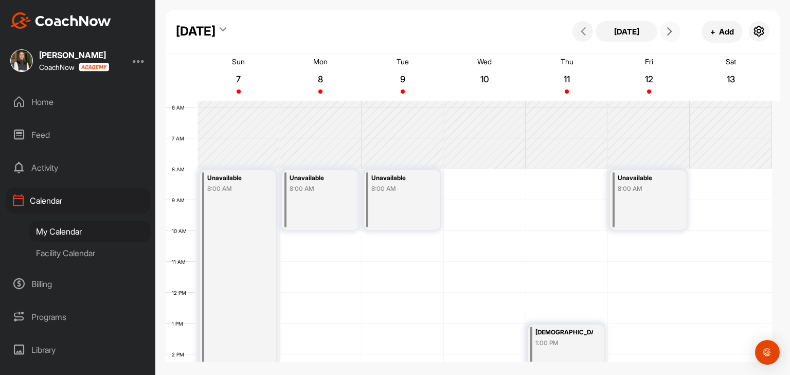
click at [395, 195] on div "Unavailable 8:00 AM" at bounding box center [402, 200] width 77 height 60
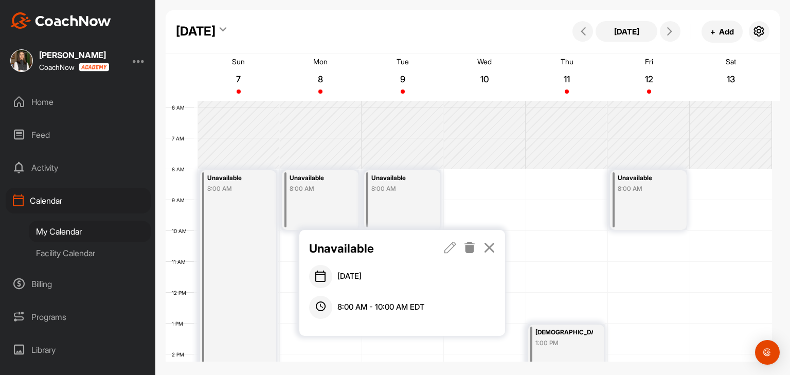
click at [468, 252] on icon at bounding box center [470, 247] width 12 height 11
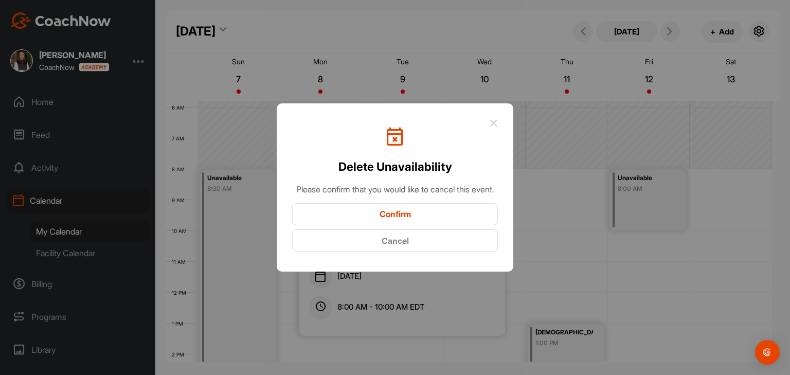
click at [450, 225] on button "Confirm" at bounding box center [395, 214] width 206 height 22
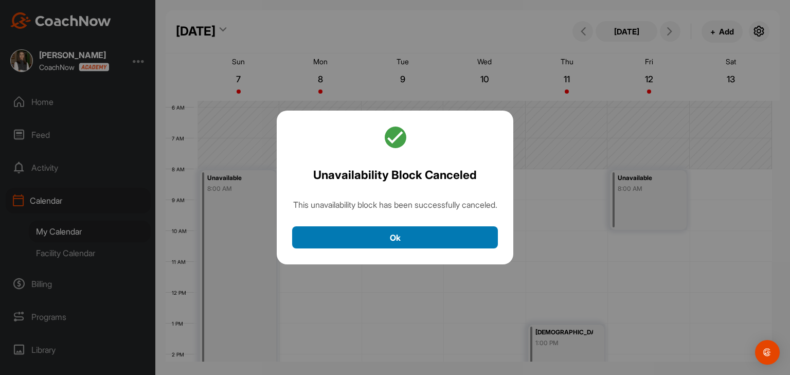
click at [437, 248] on button "Ok" at bounding box center [395, 237] width 206 height 22
